Goal: Register for event/course

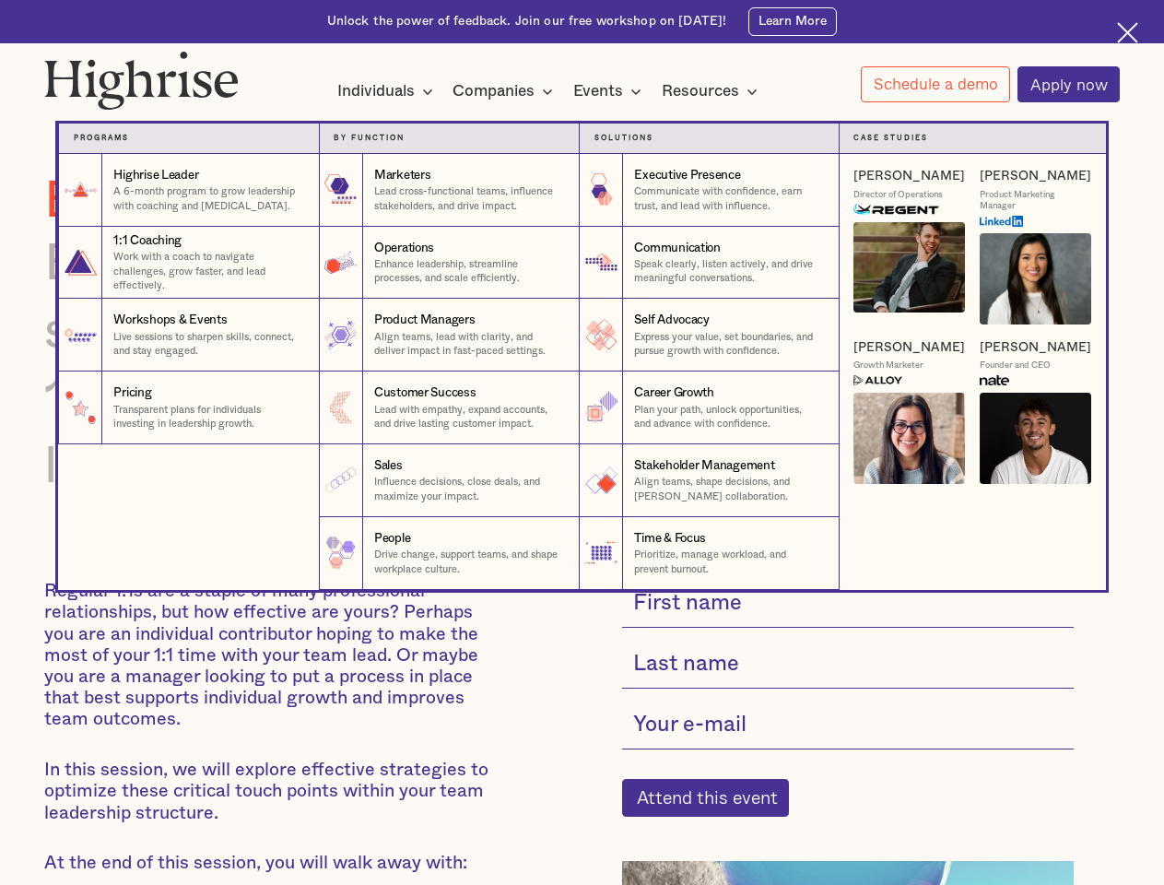
click at [385, 92] on div "Individuals" at bounding box center [375, 91] width 77 height 22
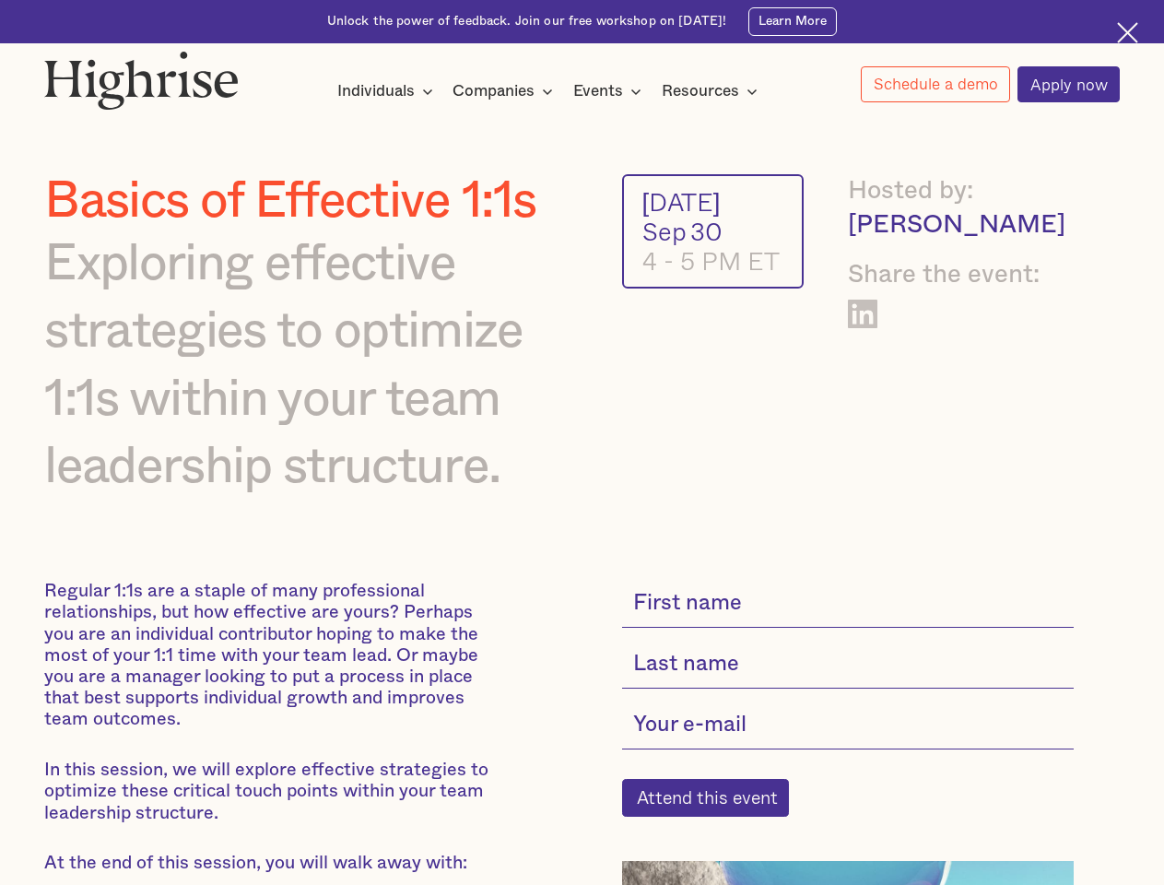
click at [506, 92] on div "Companies" at bounding box center [493, 91] width 82 height 22
click at [612, 92] on div "Events" at bounding box center [598, 91] width 50 height 22
click at [715, 92] on div "Resources" at bounding box center [700, 91] width 77 height 22
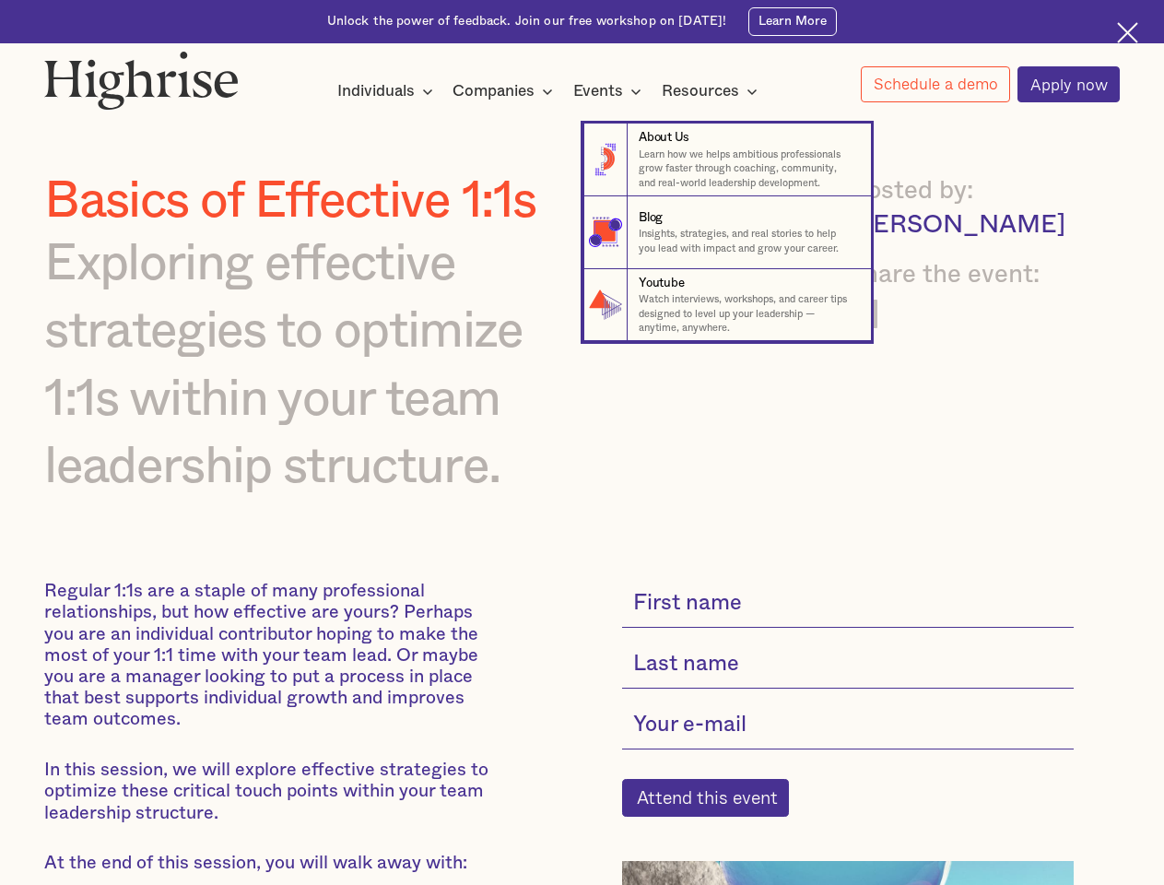
click at [934, 85] on link "Schedule a demo" at bounding box center [935, 84] width 149 height 36
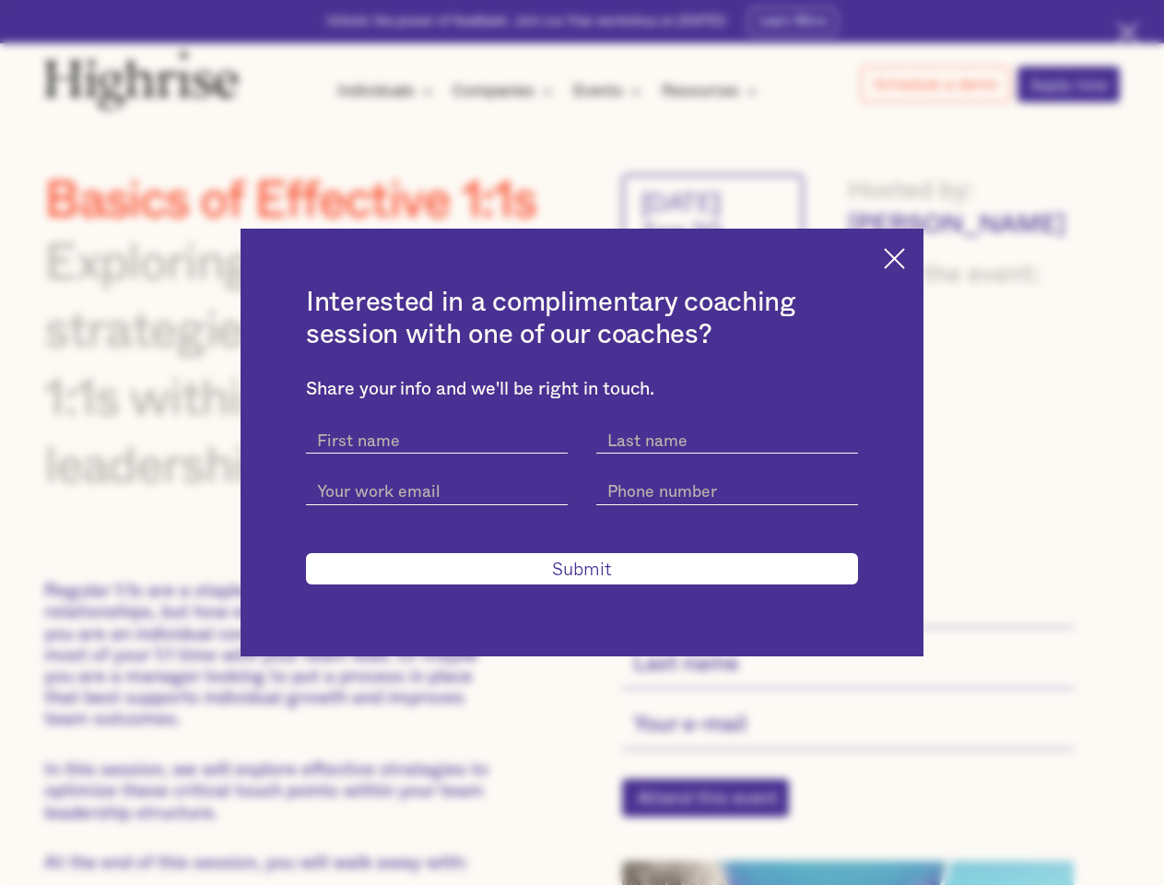
click at [715, 809] on div "Interested in a complimentary coaching session with one of our coaches? Share y…" at bounding box center [582, 442] width 1164 height 885
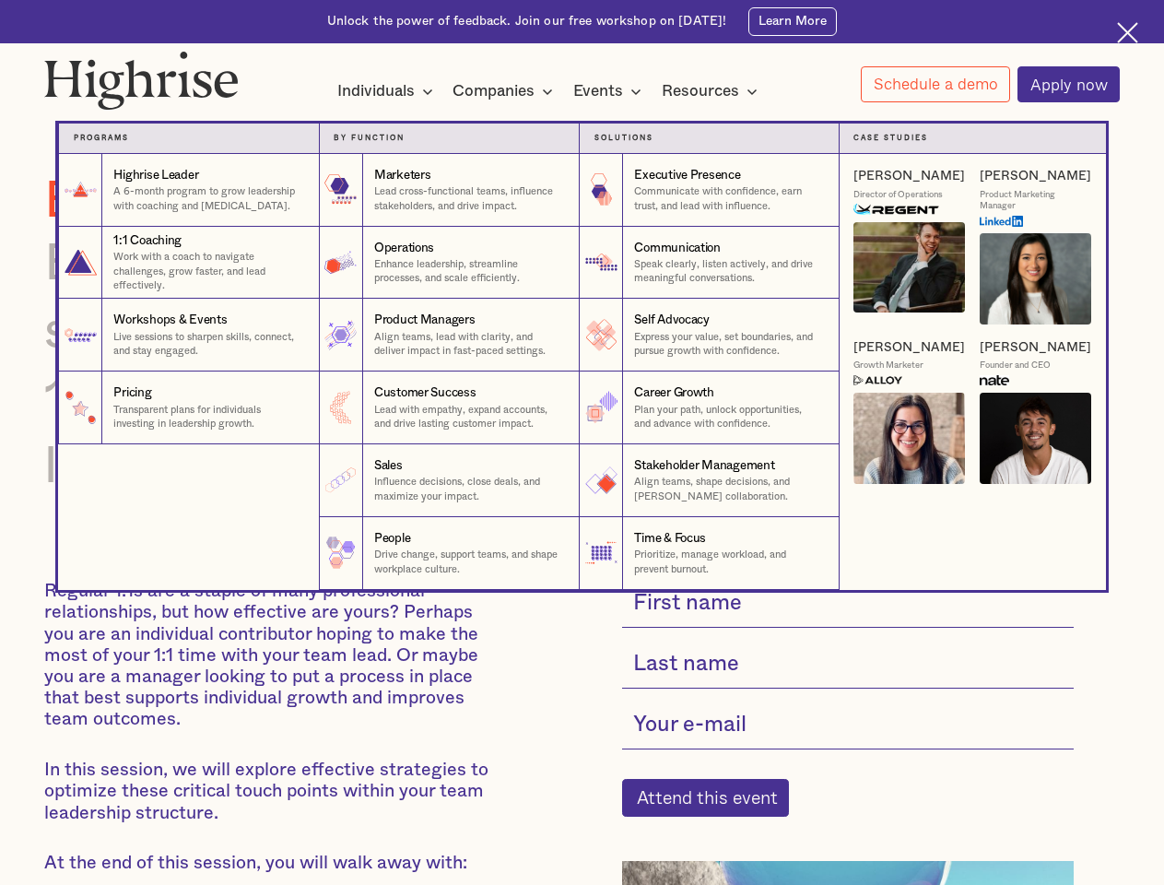
click at [385, 92] on div "Individuals" at bounding box center [375, 91] width 77 height 22
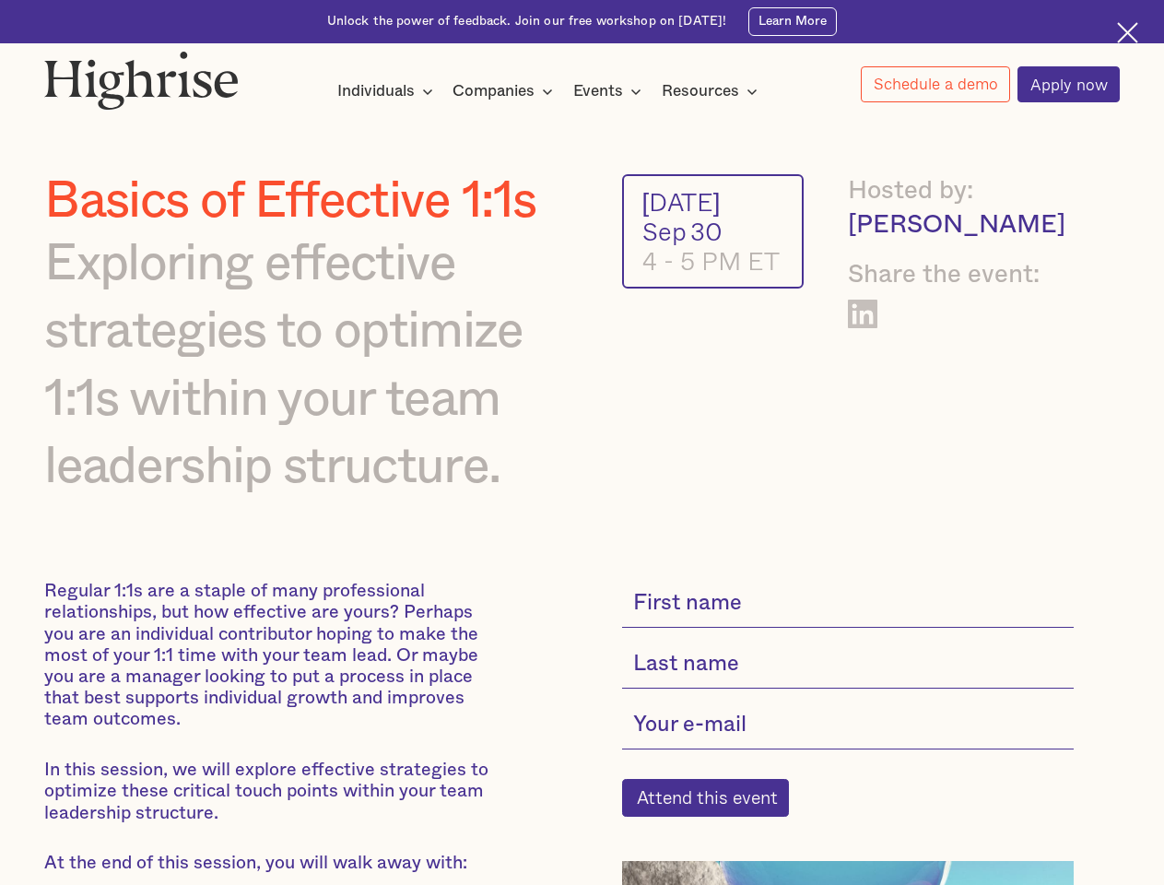
click at [506, 92] on div "Companies" at bounding box center [493, 91] width 82 height 22
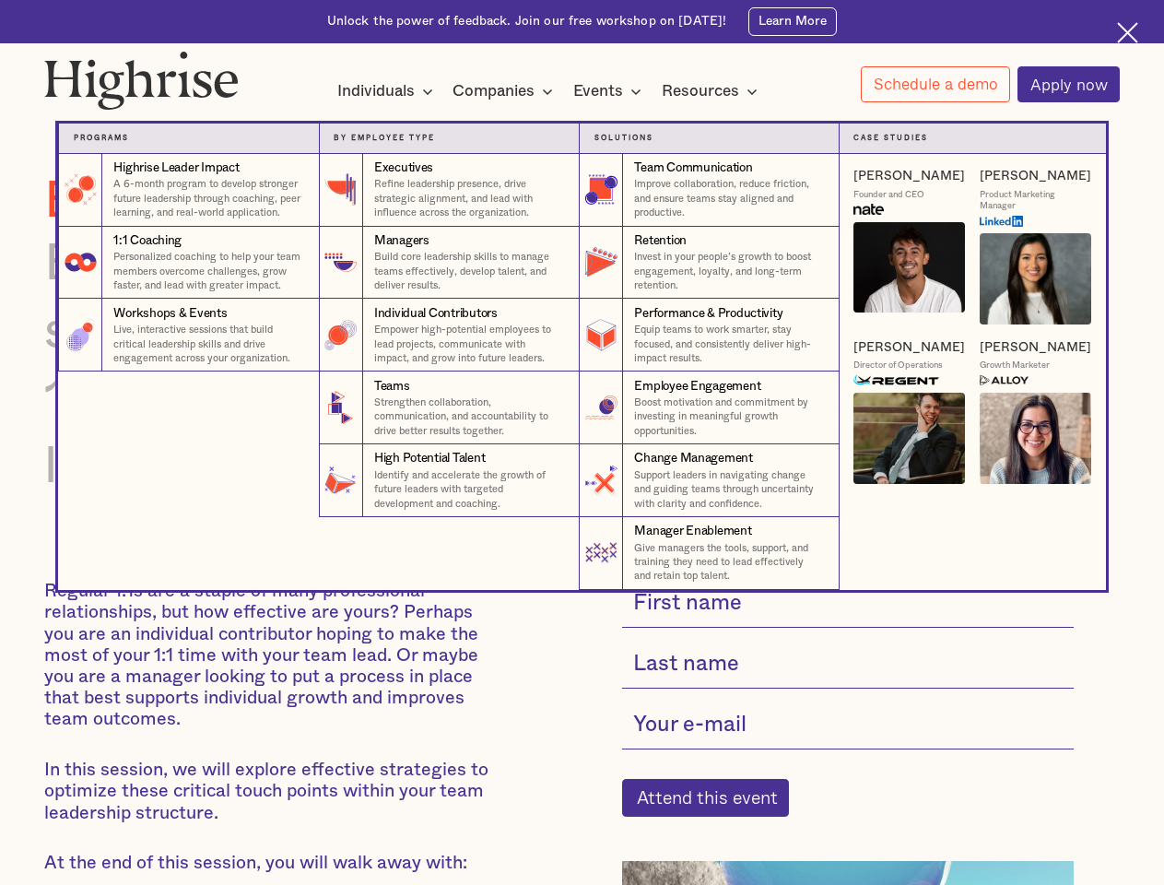
click at [612, 92] on div "Events" at bounding box center [598, 91] width 50 height 22
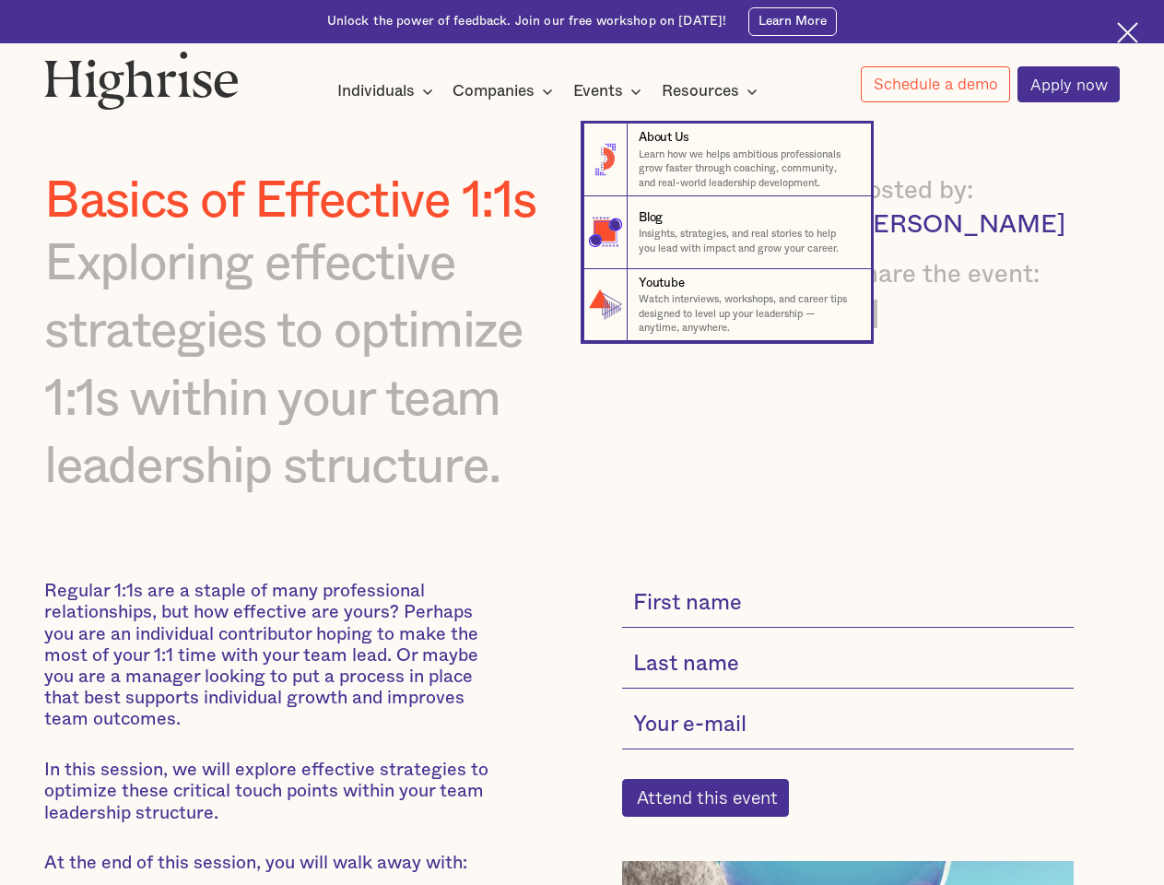
click at [715, 92] on div "Resources" at bounding box center [700, 91] width 77 height 22
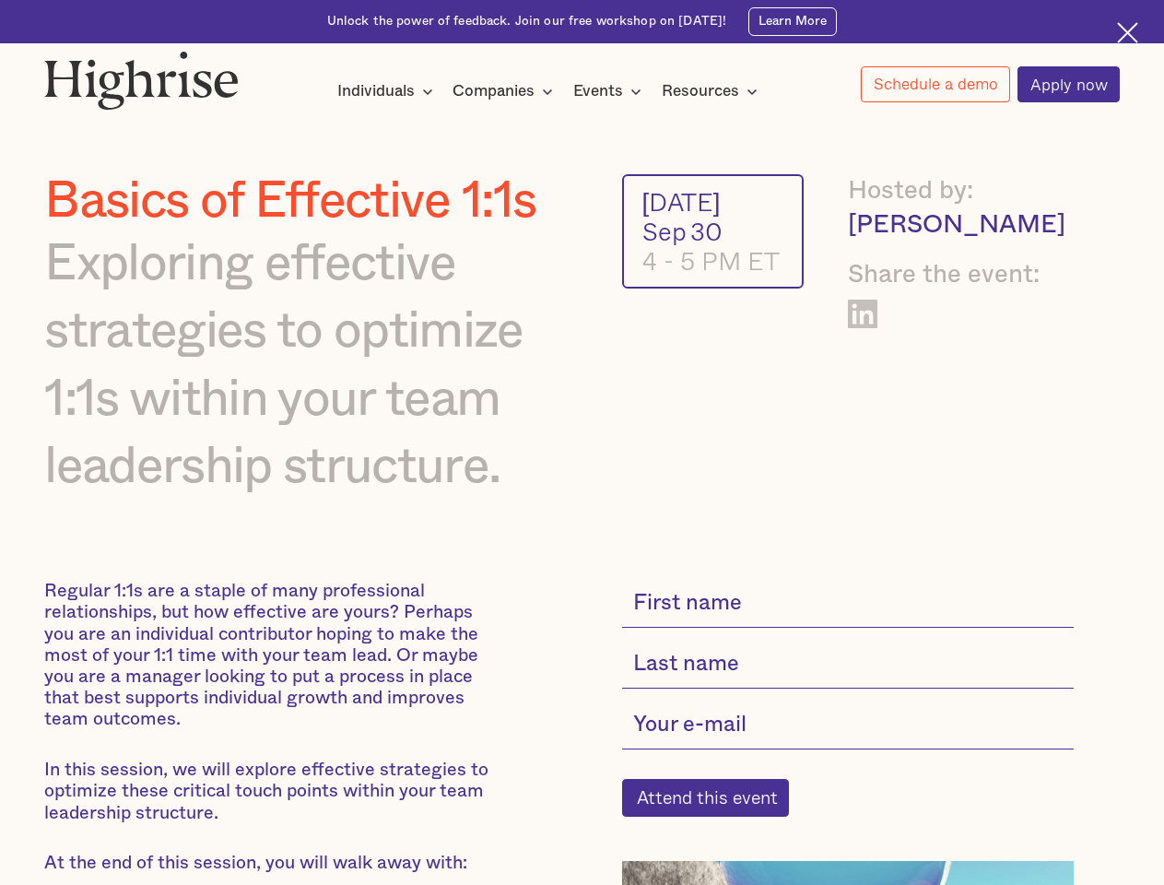
click at [934, 85] on link "Schedule a demo" at bounding box center [935, 84] width 149 height 36
